Goal: Check status: Check status

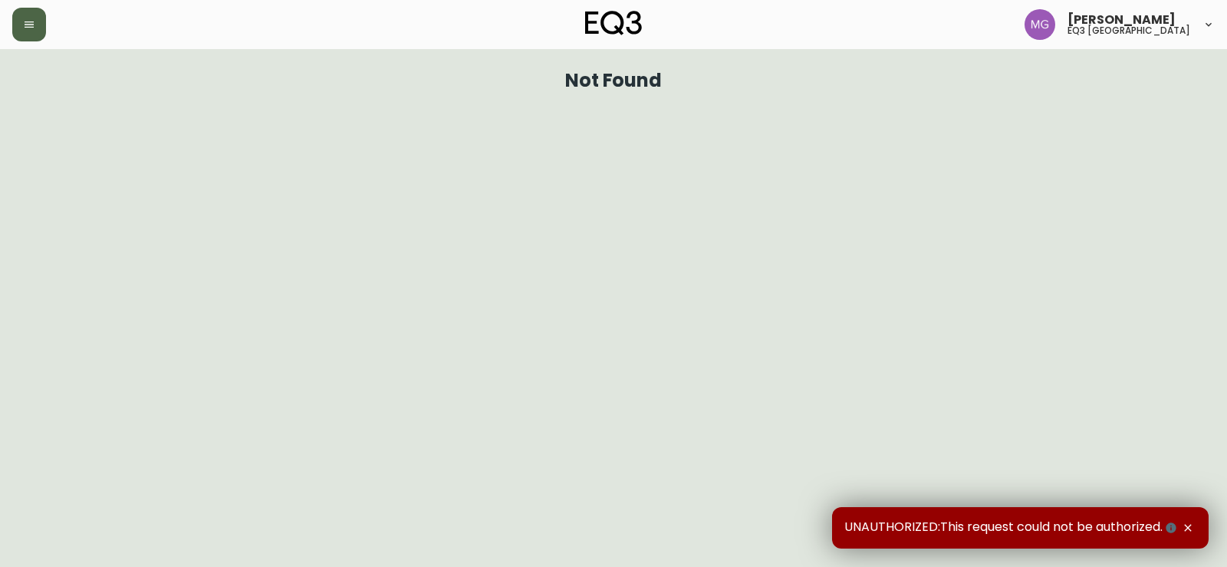
click at [25, 38] on button "button" at bounding box center [29, 25] width 34 height 34
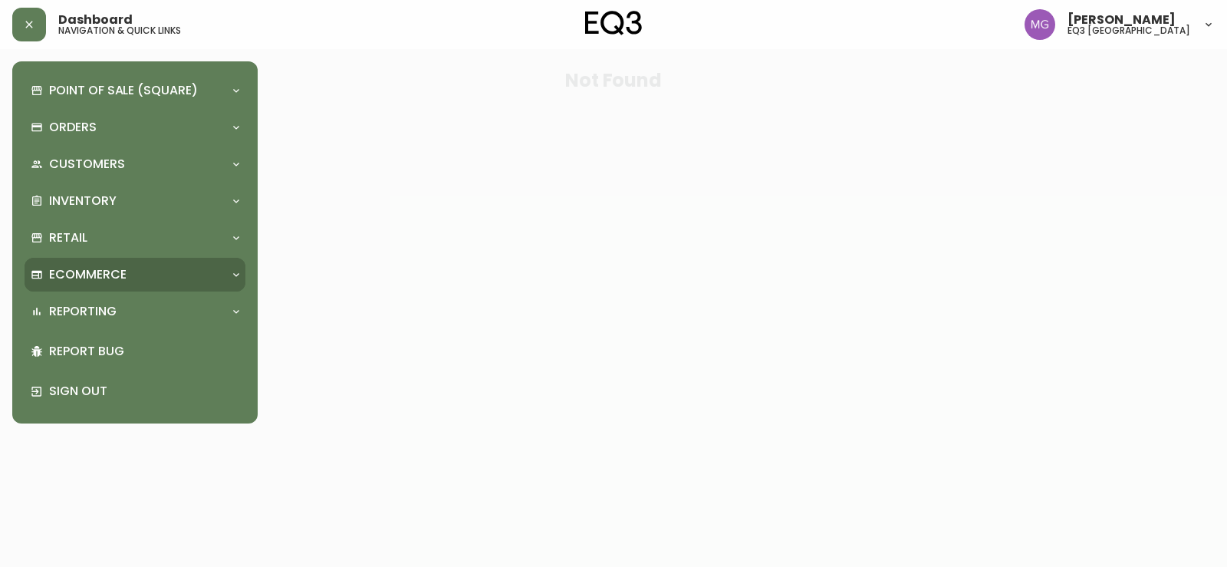
click at [84, 266] on p "Ecommerce" at bounding box center [87, 274] width 77 height 17
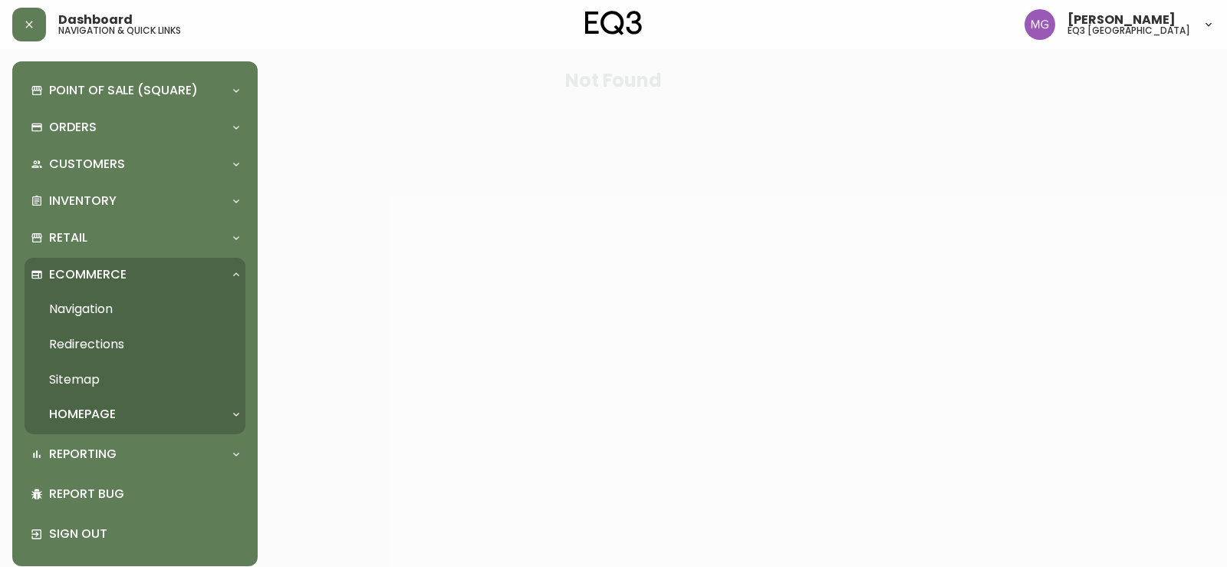
click at [89, 309] on link "Navigation" at bounding box center [135, 308] width 221 height 35
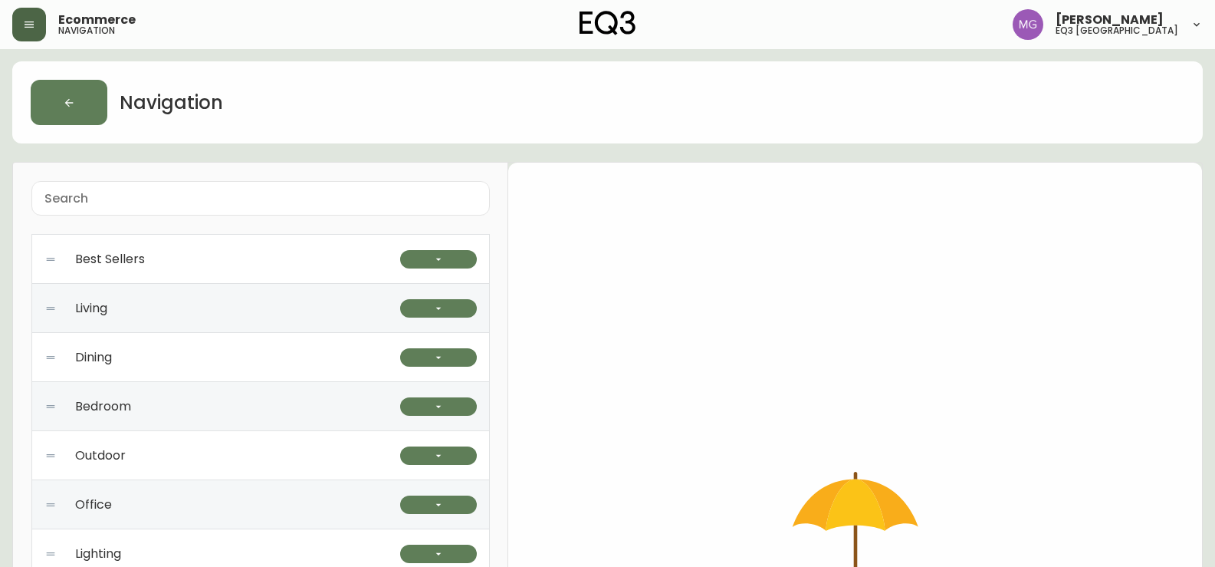
click at [24, 27] on icon "button" at bounding box center [29, 24] width 12 height 12
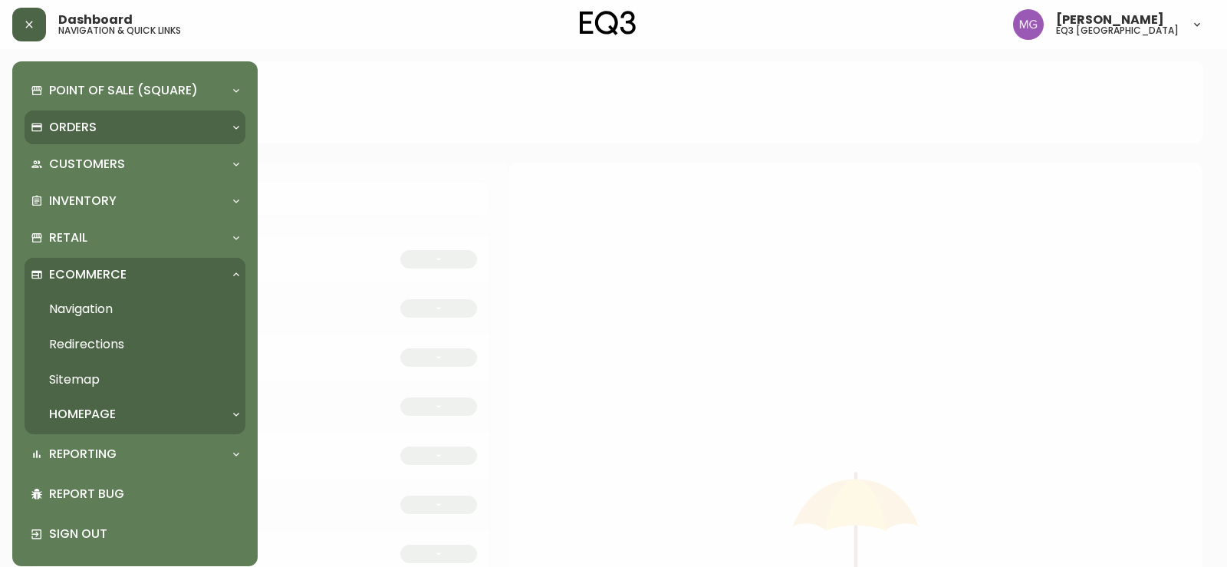
click at [72, 126] on p "Orders" at bounding box center [73, 127] width 48 height 17
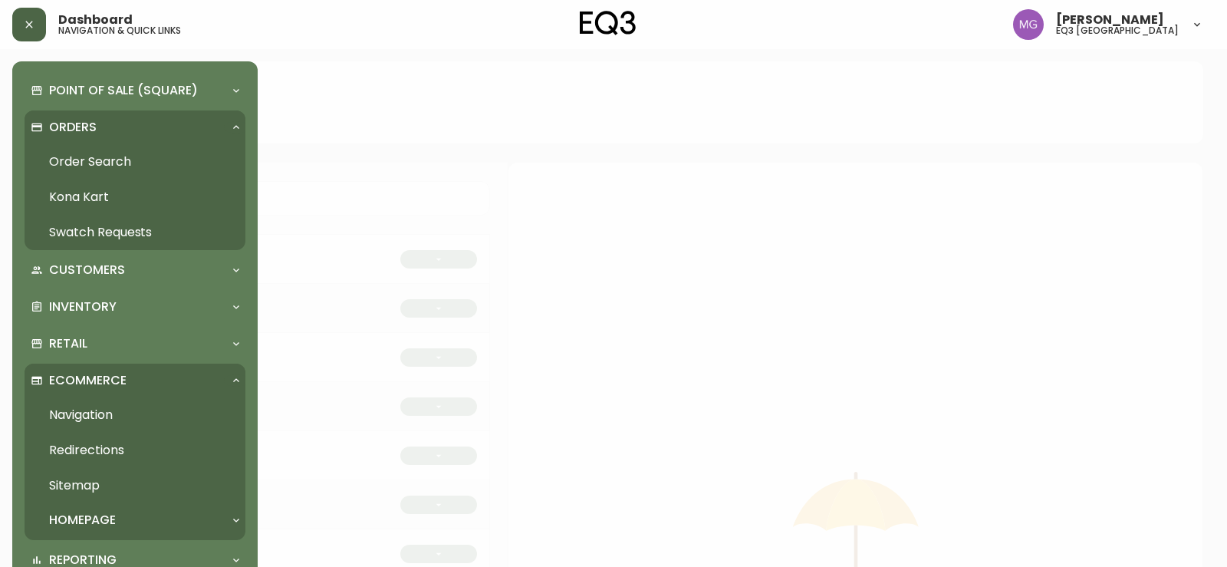
click at [74, 159] on link "Order Search" at bounding box center [135, 161] width 221 height 35
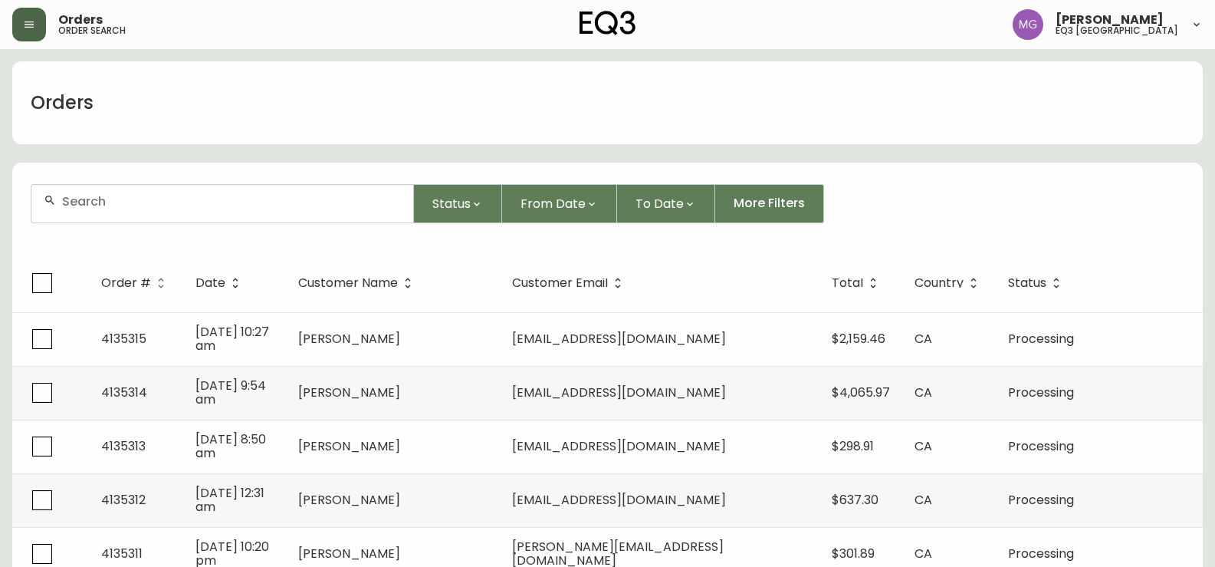
click at [131, 201] on input "text" at bounding box center [231, 201] width 339 height 15
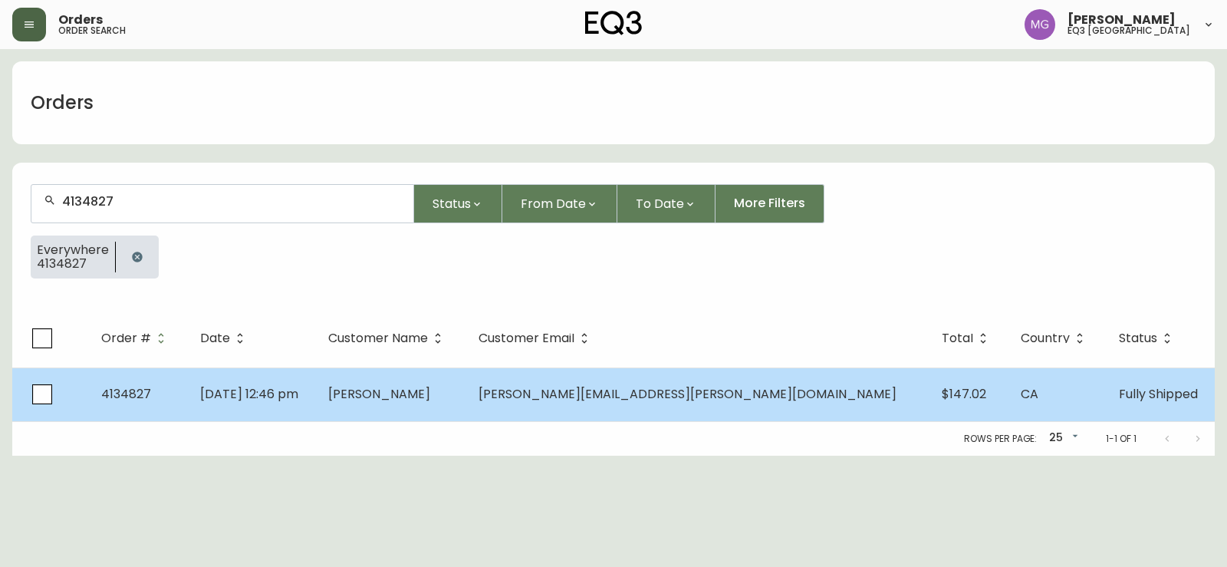
type input "4134827"
click at [298, 396] on span "[DATE] 12:46 pm" at bounding box center [249, 394] width 98 height 18
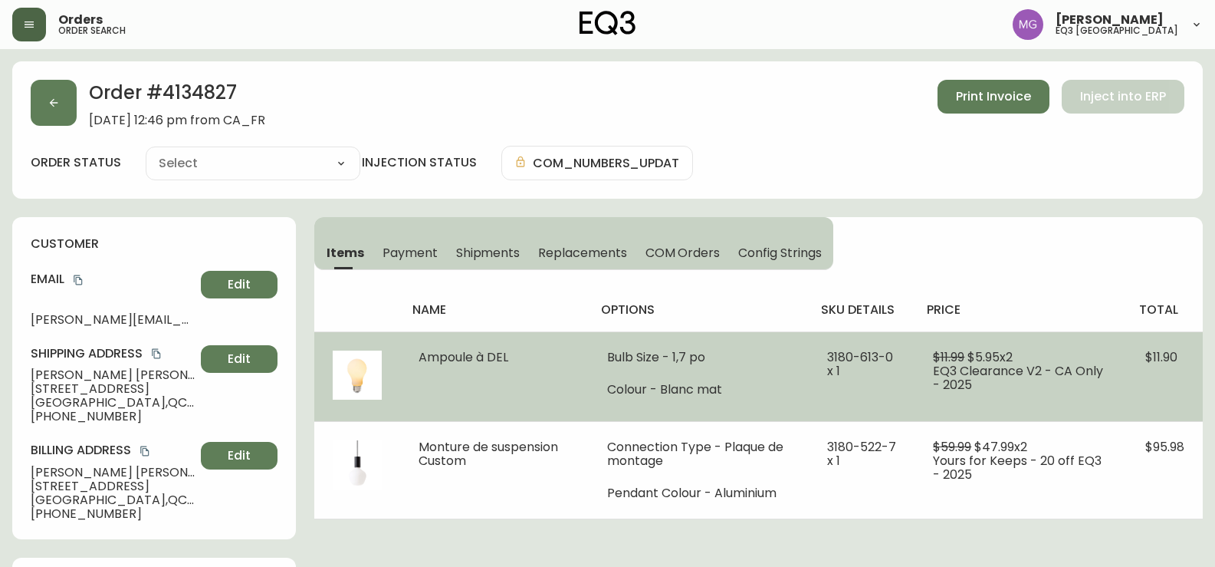
type input "Fully Shipped"
select select "FULLY_SHIPPED"
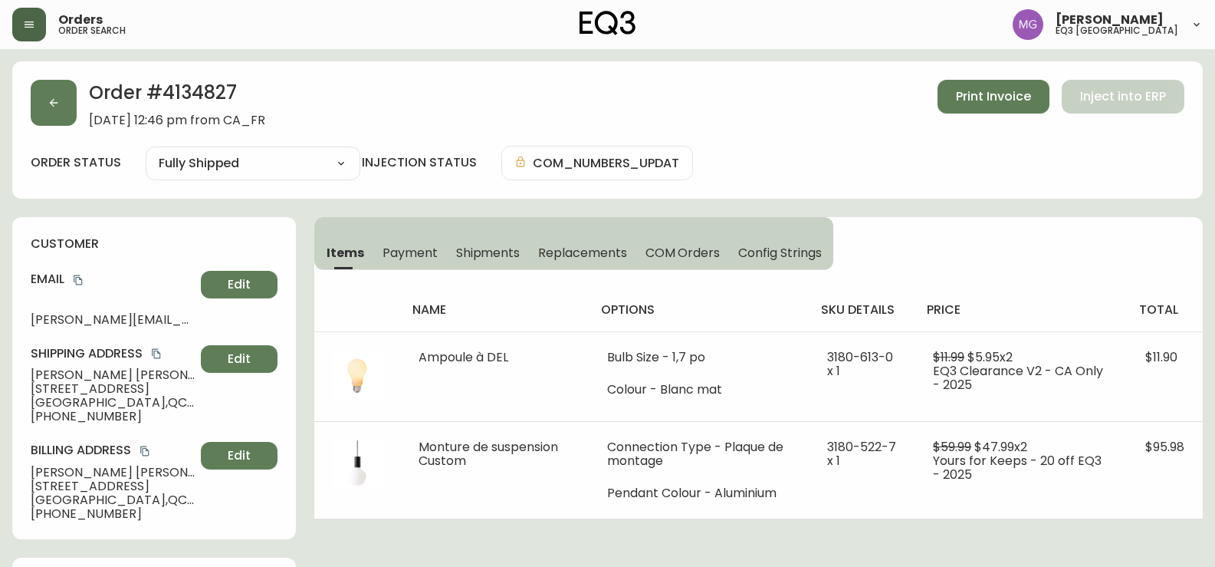
click at [1135, 255] on div "Items Payment Shipments Replacements COM Orders Config Strings name options sku…" at bounding box center [758, 368] width 889 height 302
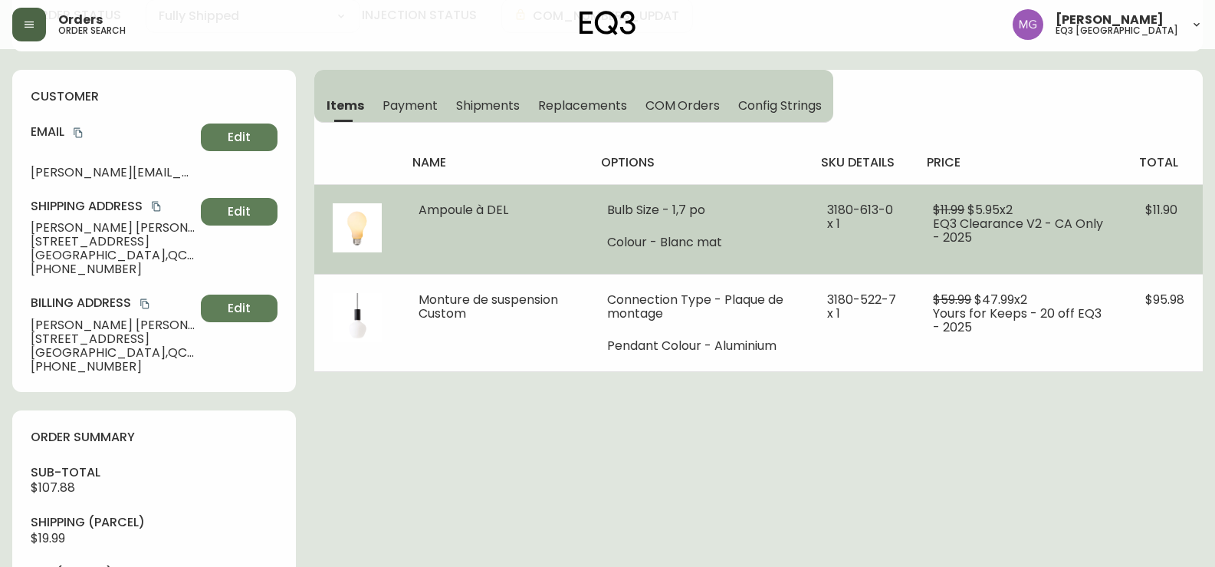
scroll to position [153, 0]
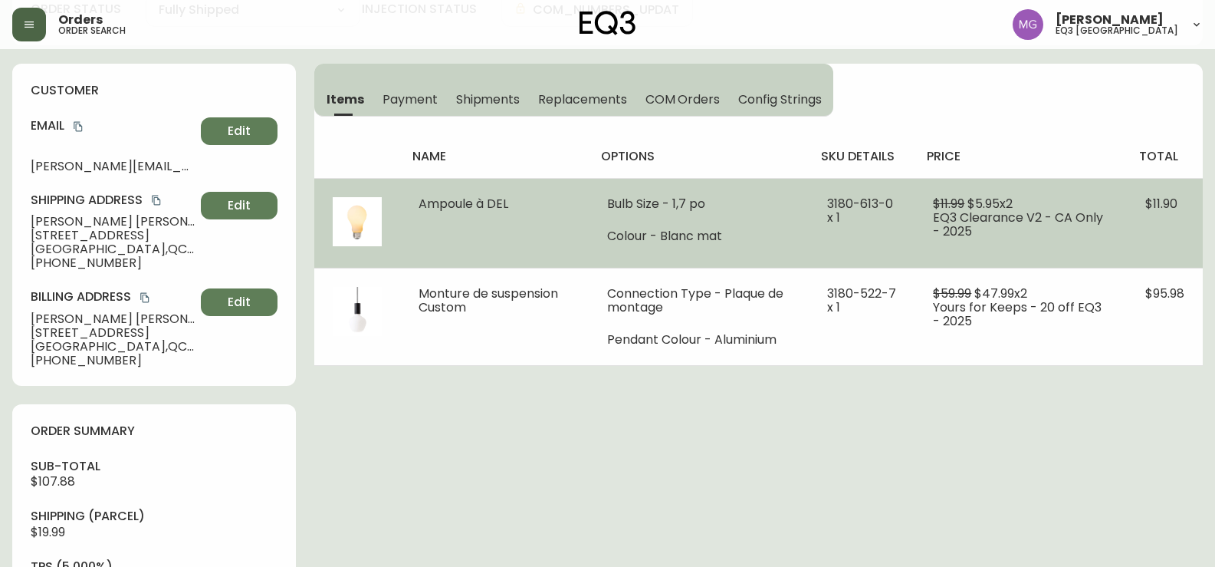
click at [494, 236] on td "Ampoule à DEL" at bounding box center [494, 223] width 188 height 90
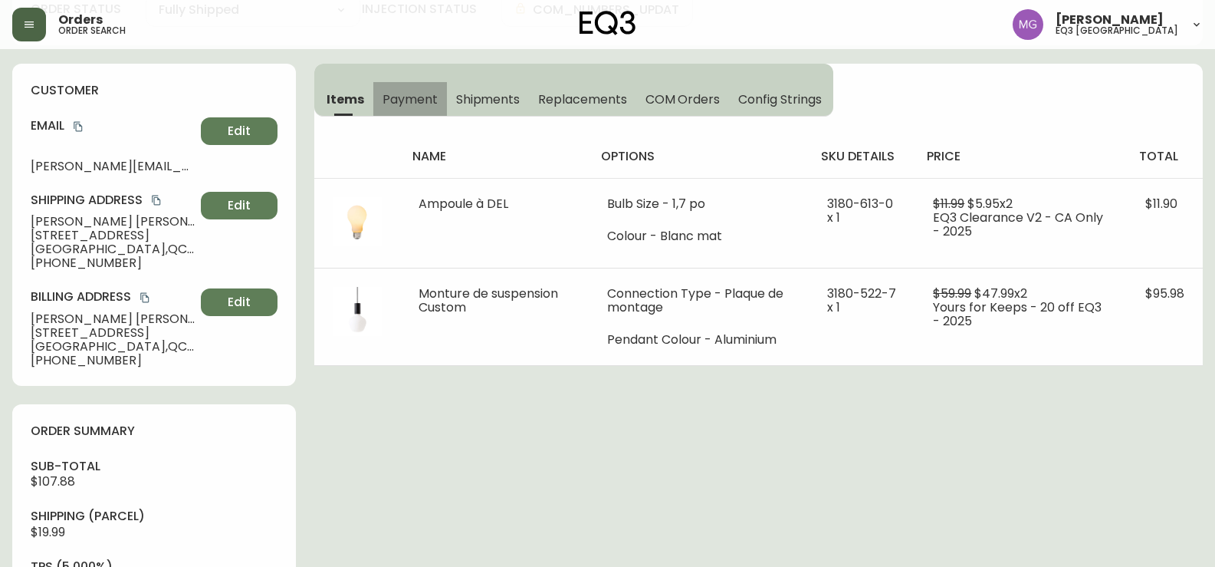
click at [412, 100] on span "Payment" at bounding box center [410, 99] width 55 height 16
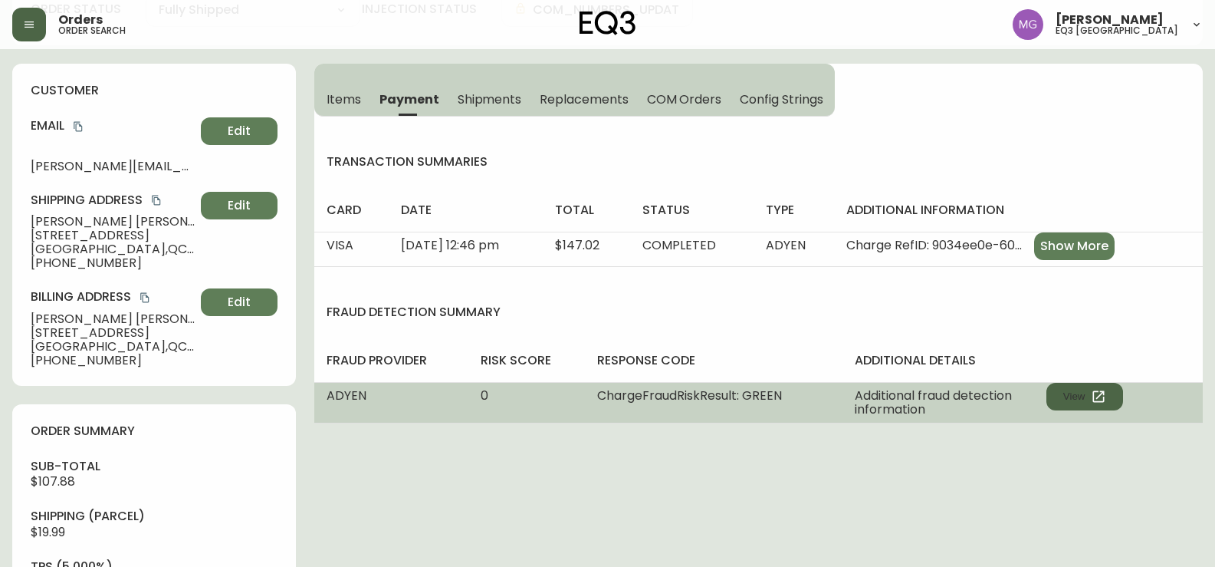
click at [1080, 394] on button "View" at bounding box center [1085, 397] width 77 height 28
